Goal: Task Accomplishment & Management: Use online tool/utility

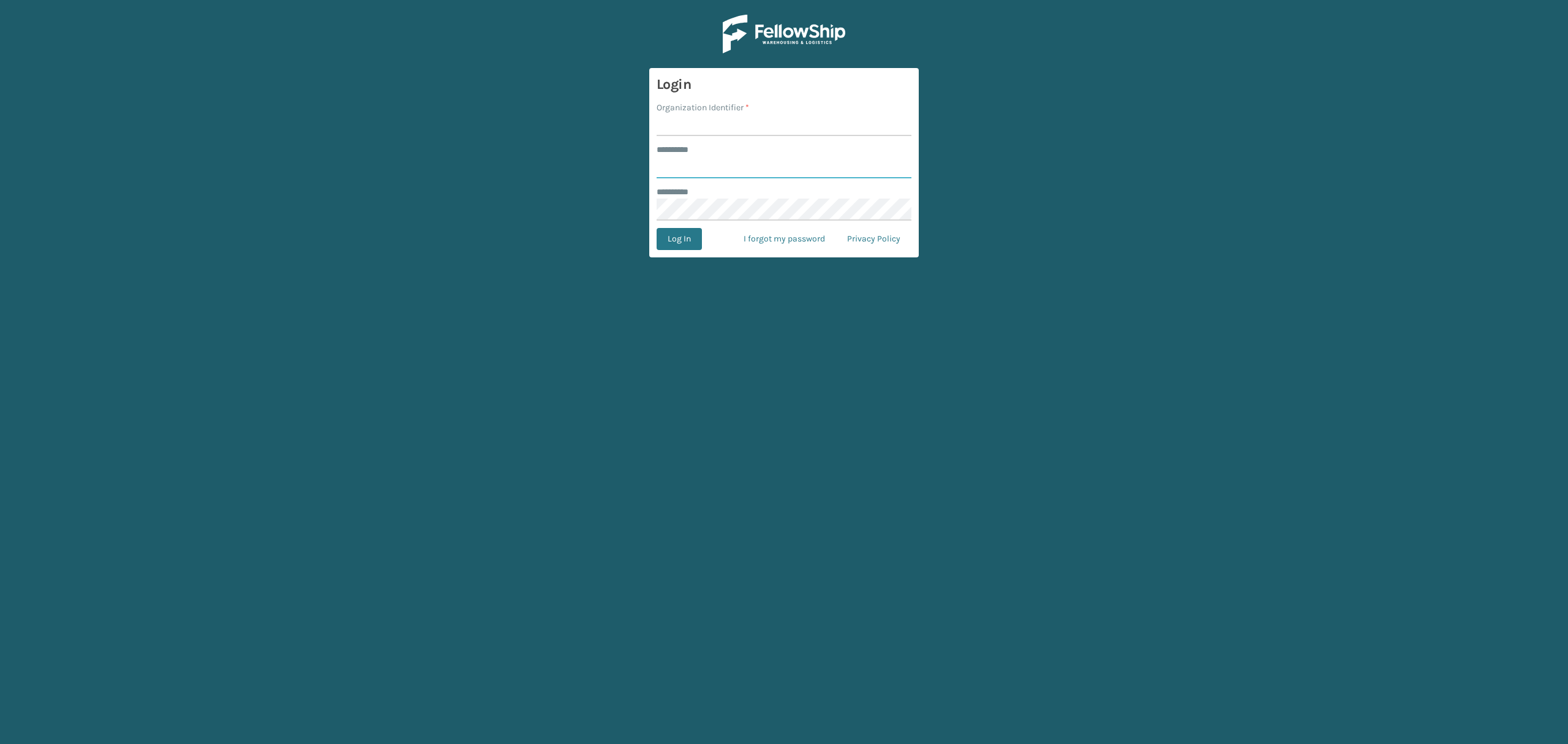
type input "*****"
click at [721, 118] on input "Organization Identifier *" at bounding box center [784, 125] width 255 height 22
type input "SuperAdminOrganization"
click at [686, 237] on button "Log In" at bounding box center [679, 238] width 45 height 22
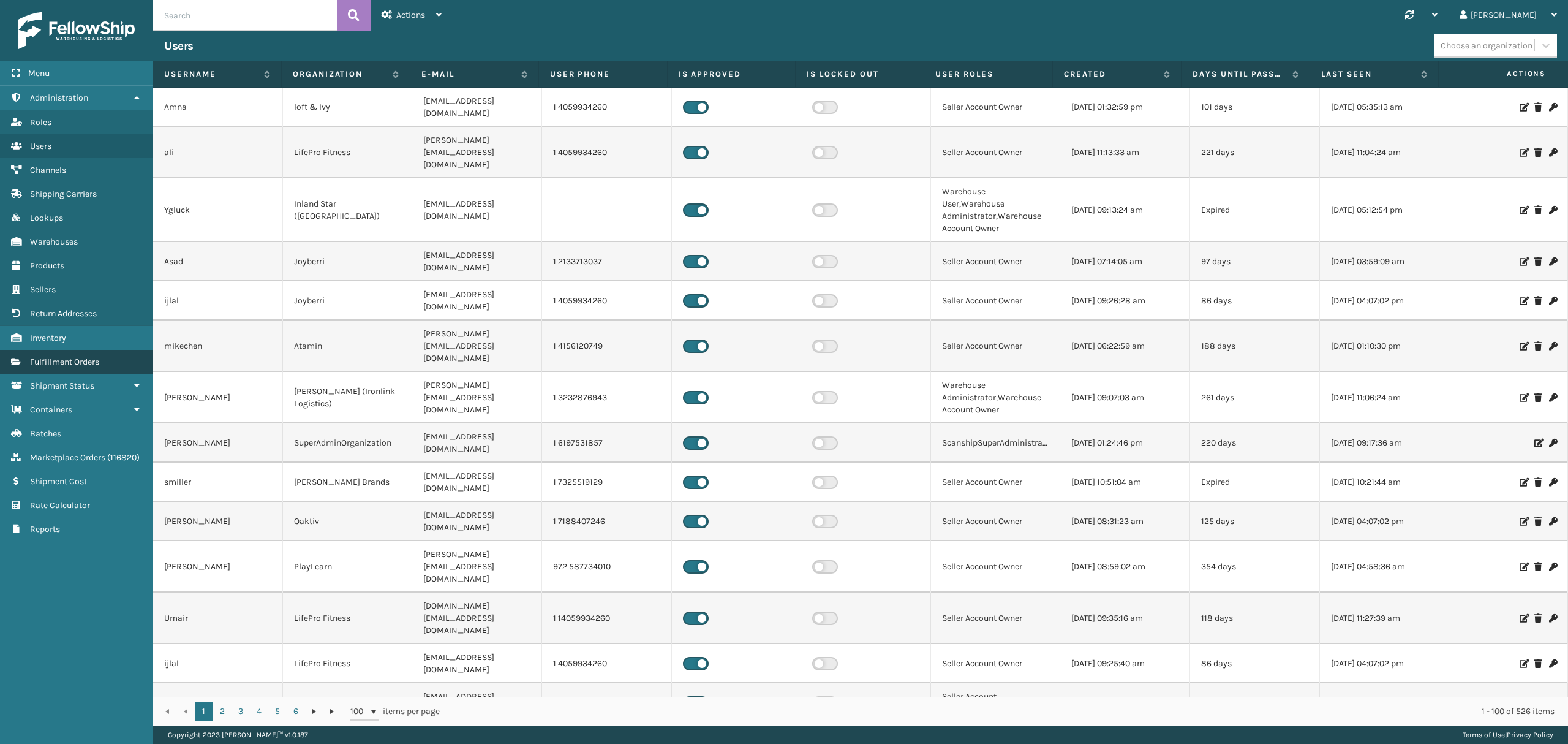
click at [85, 355] on link "Fulfillment Orders" at bounding box center [76, 361] width 153 height 24
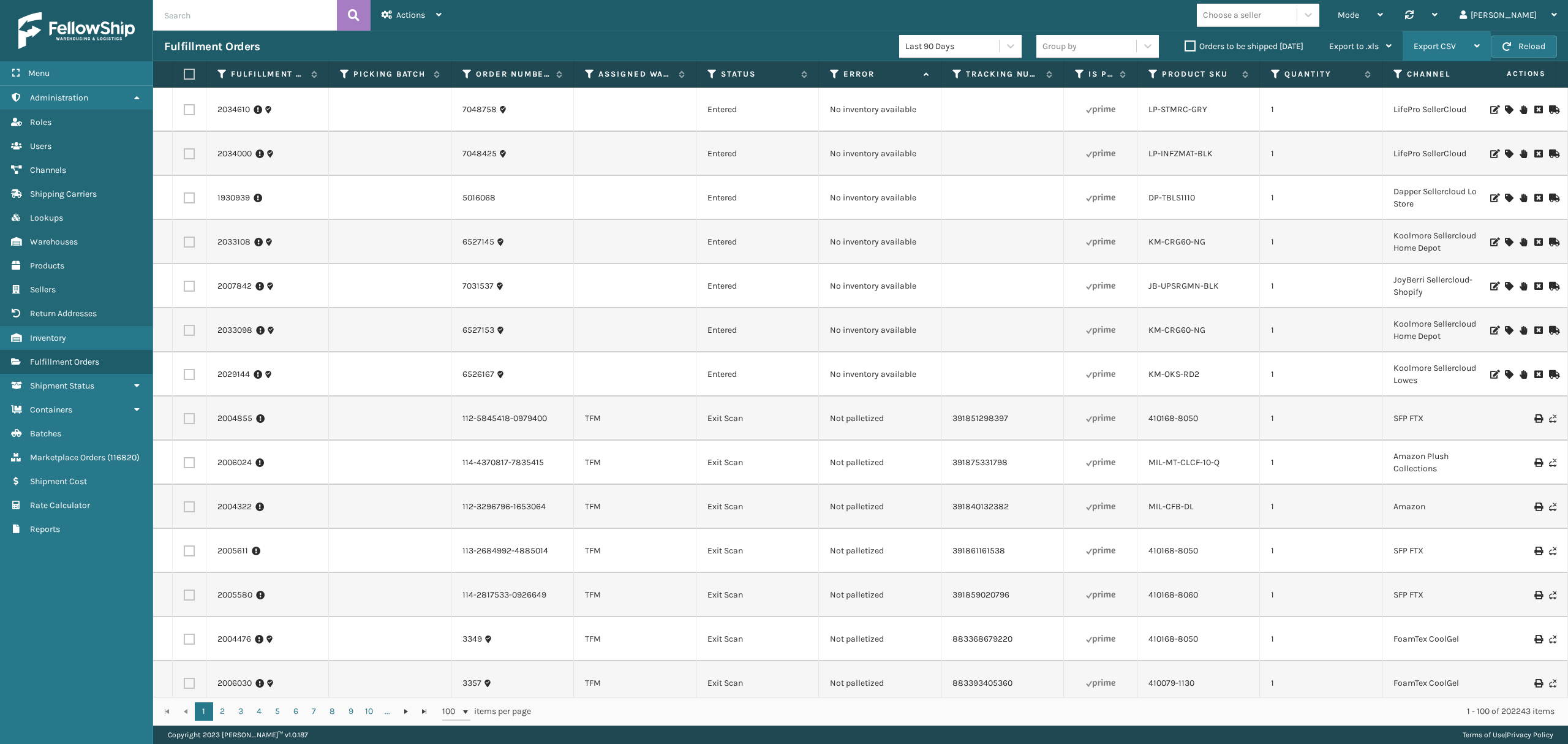
click at [1472, 52] on div "Export CSV" at bounding box center [1446, 46] width 66 height 30
click at [1369, 44] on span "Export to .xls" at bounding box center [1354, 46] width 50 height 10
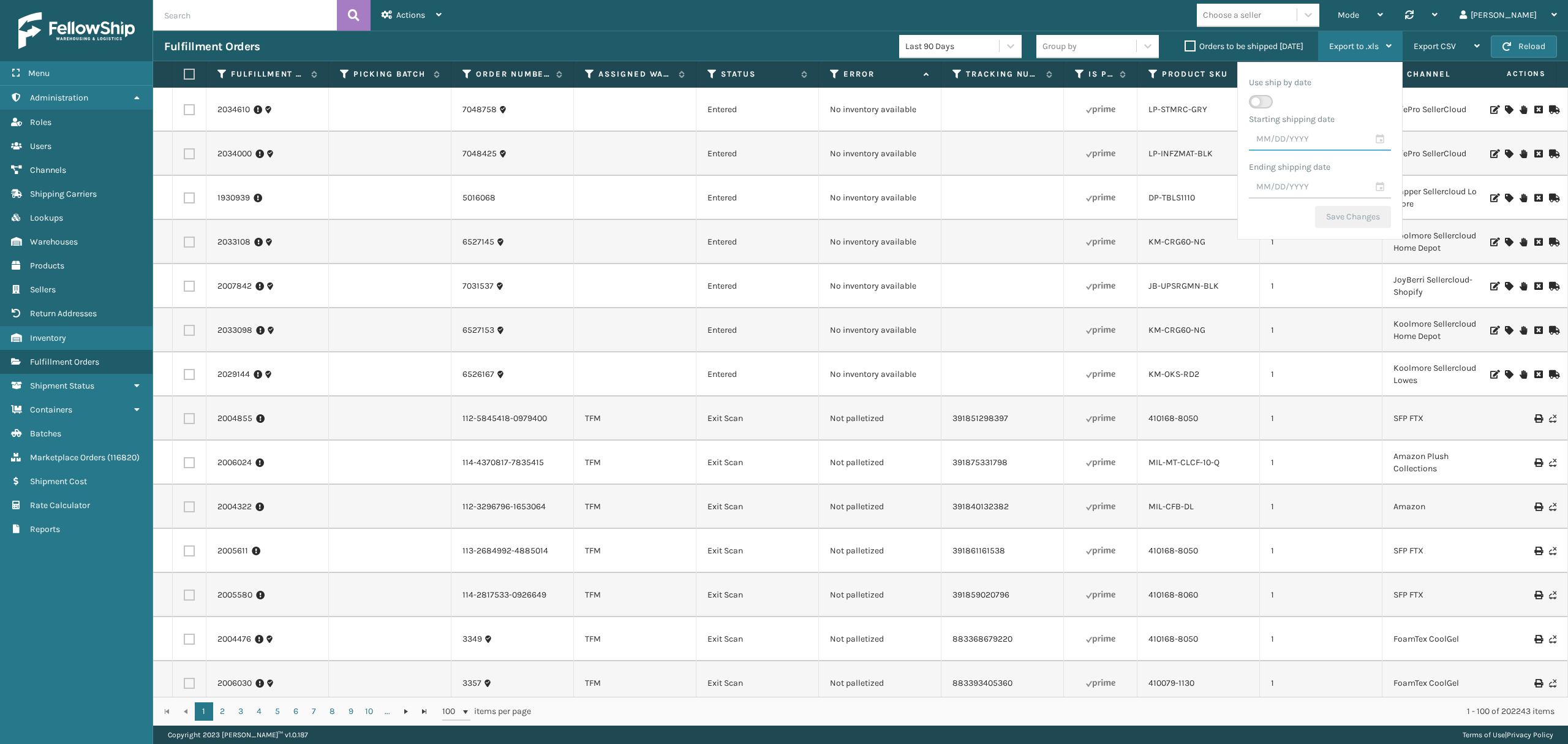
click at [1373, 136] on input "text" at bounding box center [1320, 139] width 142 height 22
click at [1346, 221] on div "1" at bounding box center [1353, 217] width 19 height 19
type input "[DATE]"
click at [1377, 179] on input "text" at bounding box center [1320, 187] width 142 height 22
click at [1344, 344] on div "29" at bounding box center [1353, 346] width 19 height 19
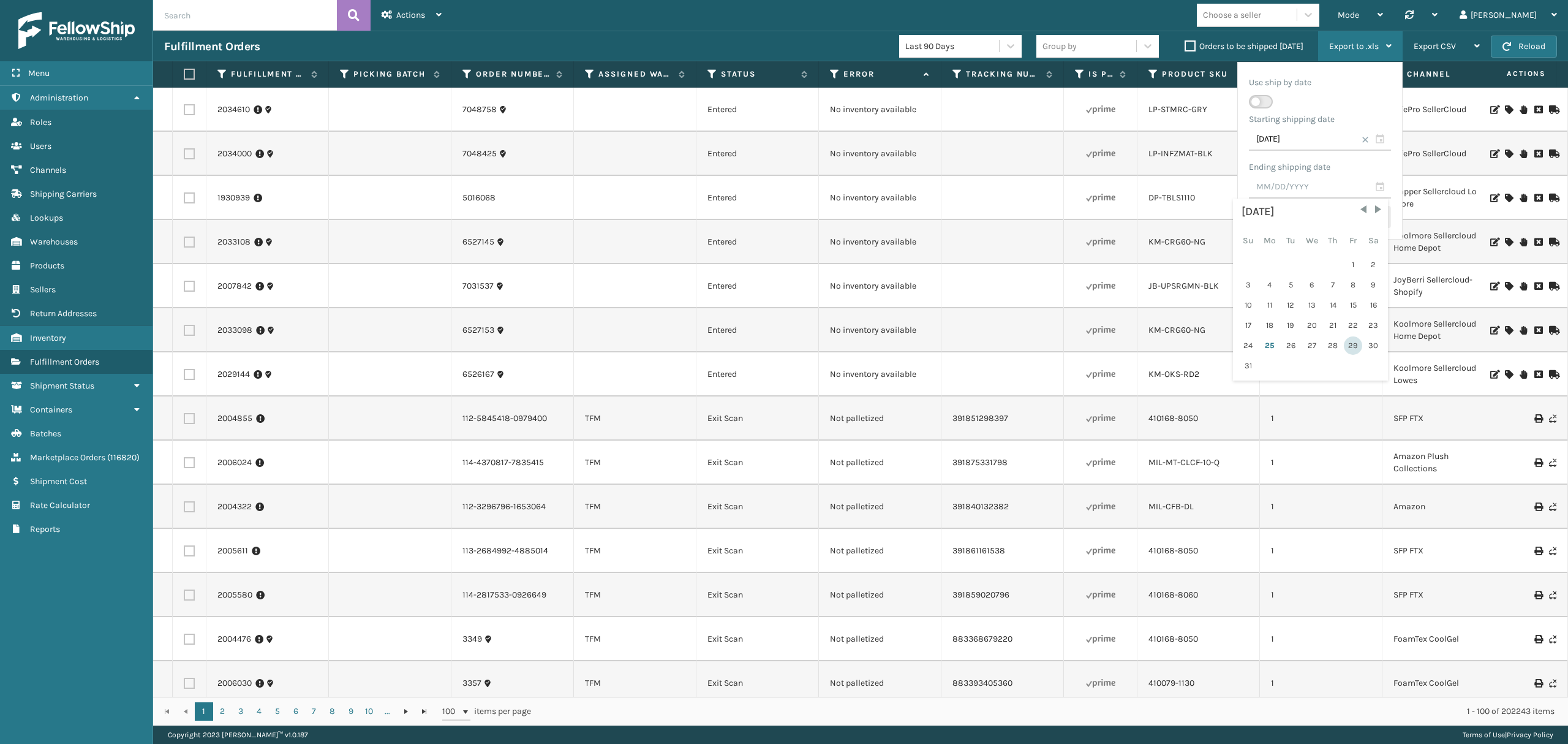
type input "[DATE]"
click at [1343, 220] on button "Save Changes" at bounding box center [1352, 217] width 76 height 22
